Goal: Manage account settings

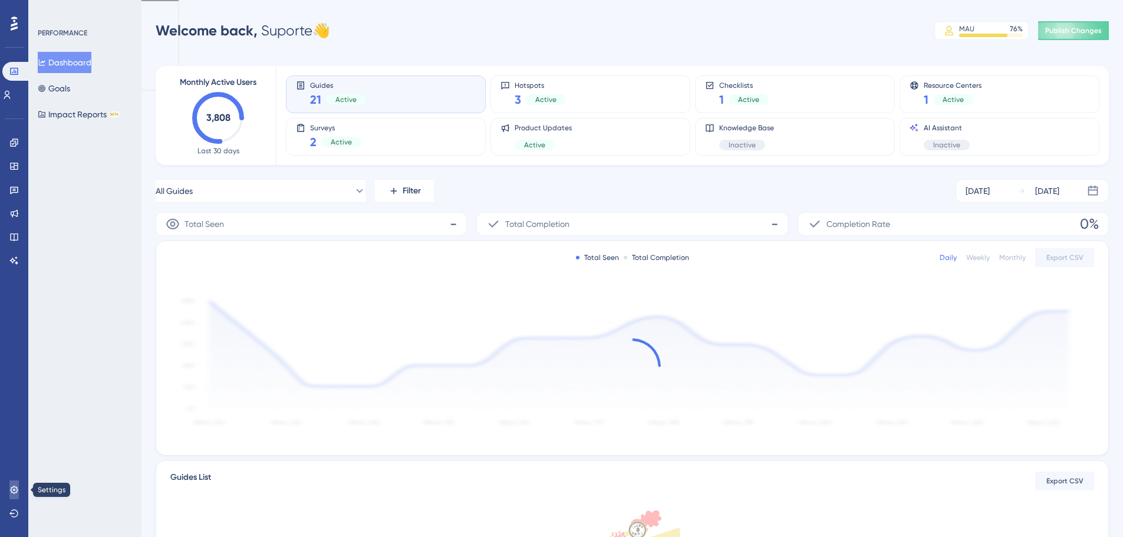
click at [11, 486] on icon at bounding box center [13, 489] width 9 height 9
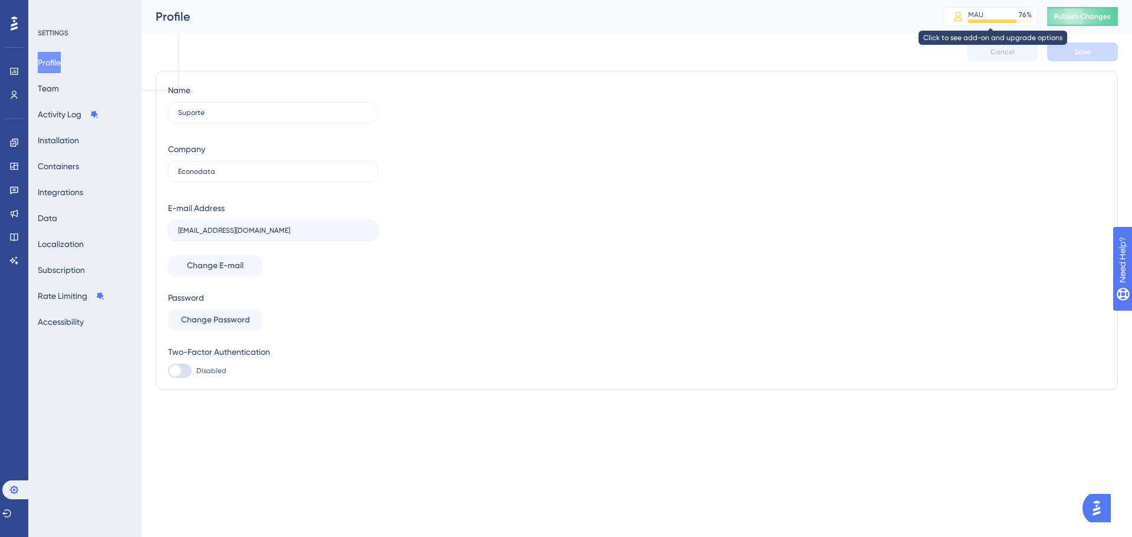
click at [1009, 11] on div "MAU 76 %" at bounding box center [1000, 14] width 64 height 9
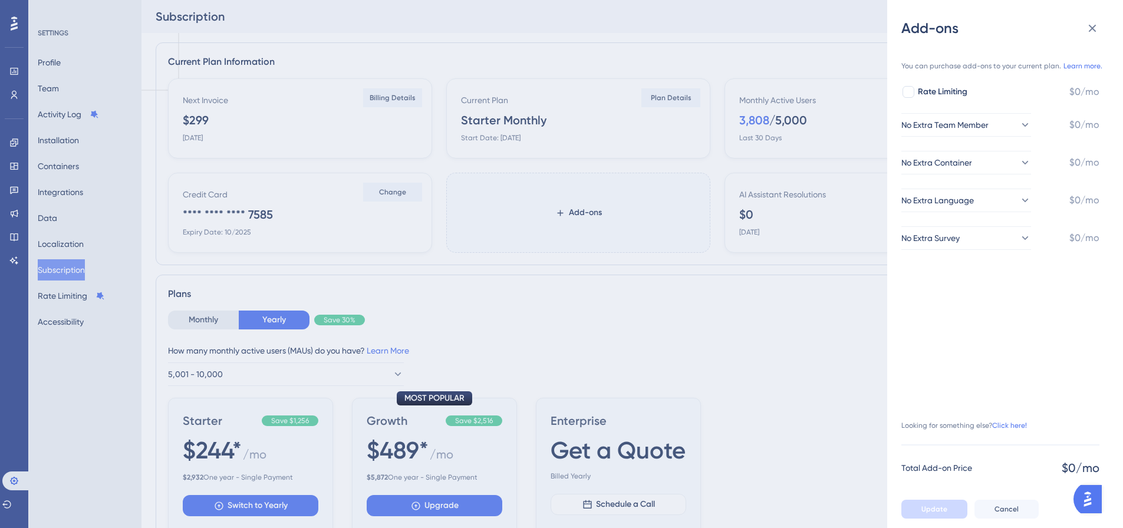
click at [7, 143] on div "Add-ons You can purchase add-ons to your current plan. Learn more. Rate Limitin…" at bounding box center [561, 264] width 1123 height 528
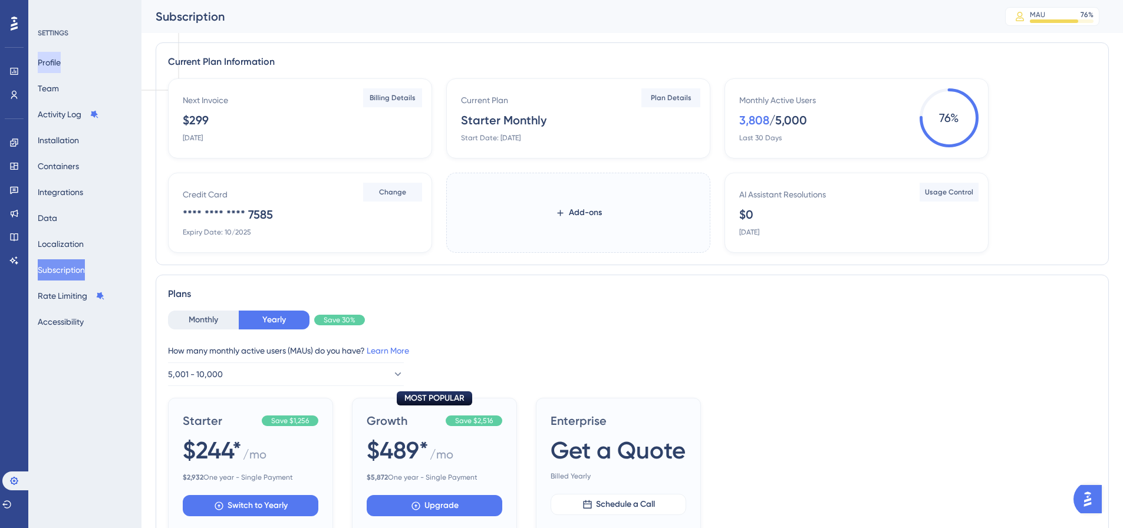
click at [57, 58] on button "Profile" at bounding box center [49, 62] width 23 height 21
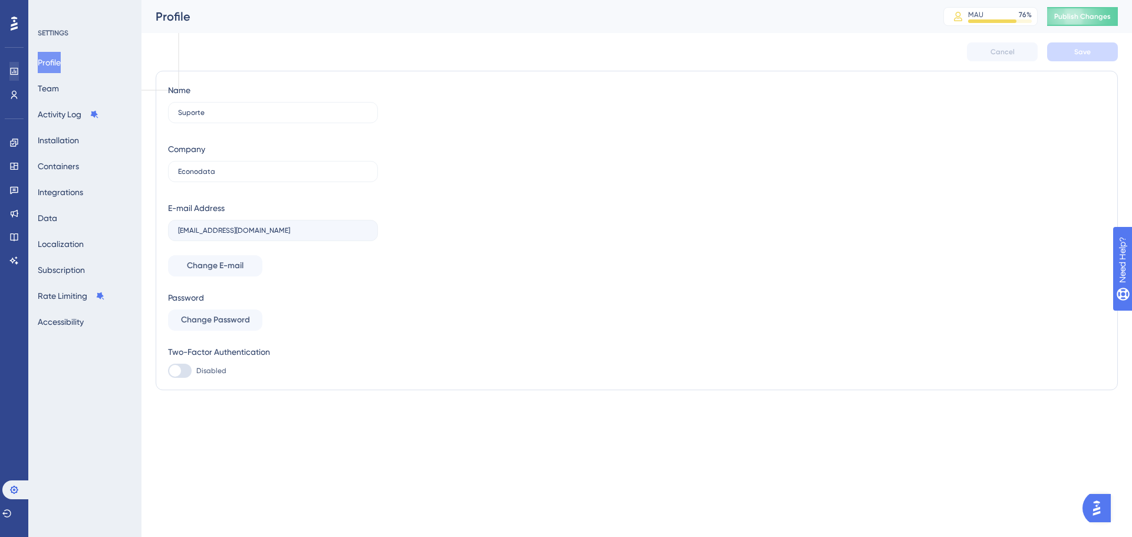
drag, startPoint x: 14, startPoint y: 55, endPoint x: 15, endPoint y: 68, distance: 12.4
click at [14, 55] on div "Performance Users" at bounding box center [14, 68] width 19 height 71
click at [15, 68] on icon at bounding box center [14, 71] width 8 height 7
